Goal: Task Accomplishment & Management: Manage account settings

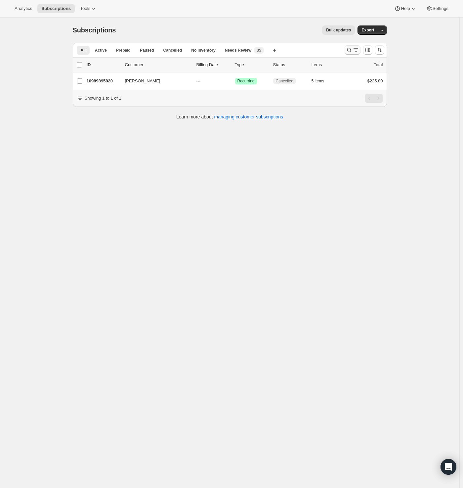
click at [350, 51] on icon "Search and filter results" at bounding box center [349, 50] width 7 height 7
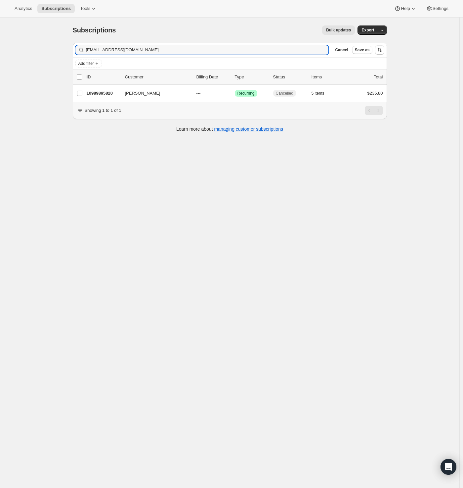
drag, startPoint x: 162, startPoint y: 49, endPoint x: 21, endPoint y: 52, distance: 141.0
click at [28, 48] on div "Subscriptions. This page is ready Subscriptions Bulk updates More actions Bulk …" at bounding box center [230, 262] width 460 height 488
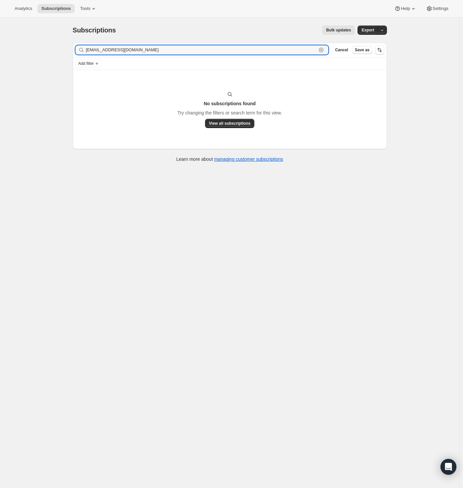
drag, startPoint x: 137, startPoint y: 50, endPoint x: -12, endPoint y: 47, distance: 148.7
click at [0, 47] on html "Analytics Subscriptions Tools Help Settings Skip to content Subscriptions. This…" at bounding box center [231, 244] width 463 height 488
paste input "text"
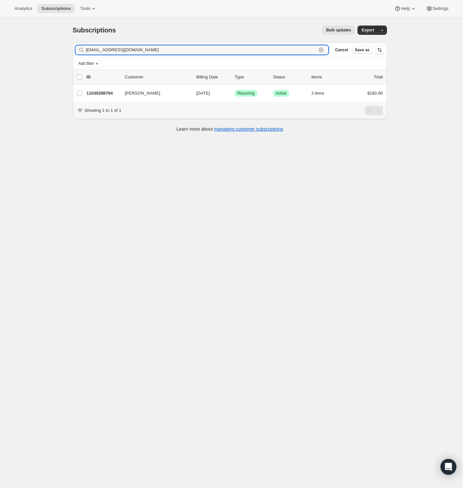
type input "[EMAIL_ADDRESS][DOMAIN_NAME]"
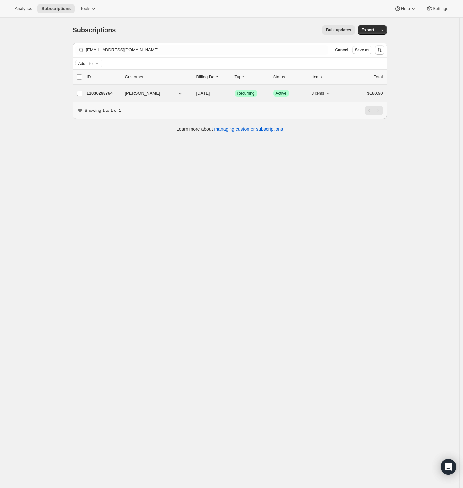
click at [112, 91] on p "11030298764" at bounding box center [103, 93] width 33 height 7
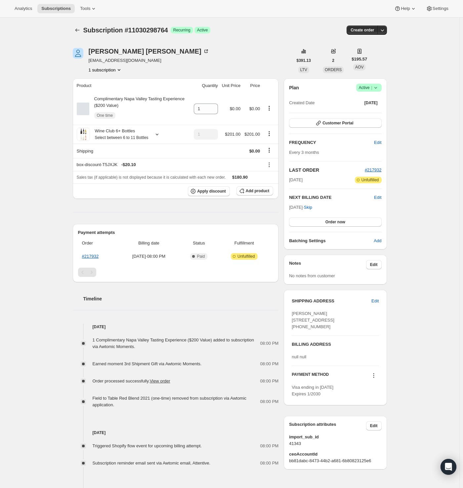
click at [39, 148] on div "Subscription #11030298764. This page is ready Subscription #11030298764 Success…" at bounding box center [230, 334] width 460 height 633
